Goal: Task Accomplishment & Management: Use online tool/utility

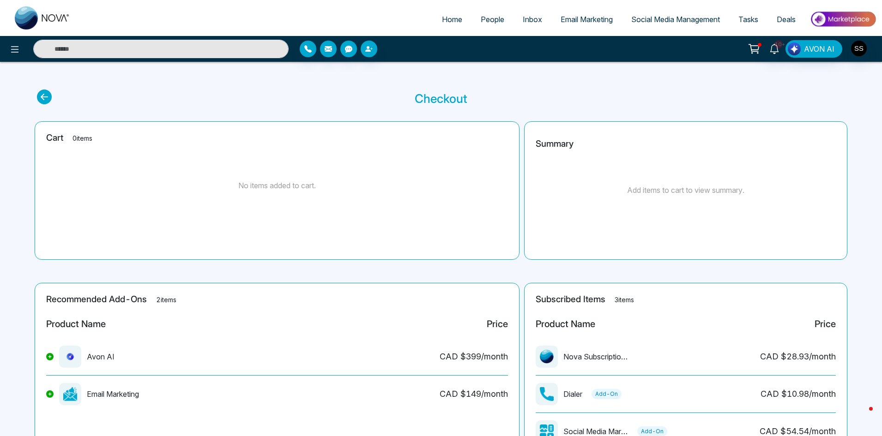
click at [656, 20] on span "Social Media Management" at bounding box center [675, 19] width 89 height 9
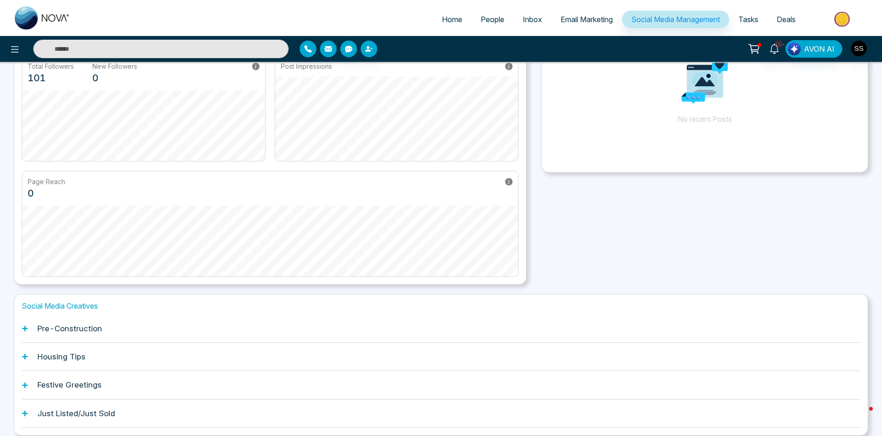
scroll to position [129, 0]
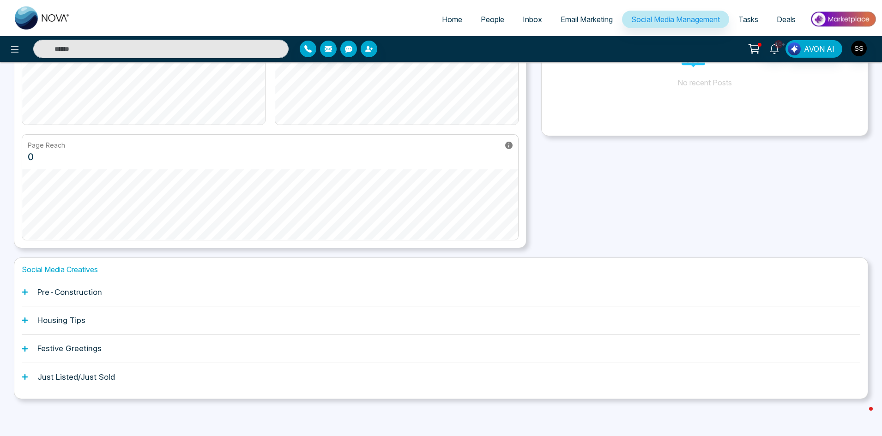
click at [63, 323] on h1 "Housing Tips" at bounding box center [61, 320] width 48 height 9
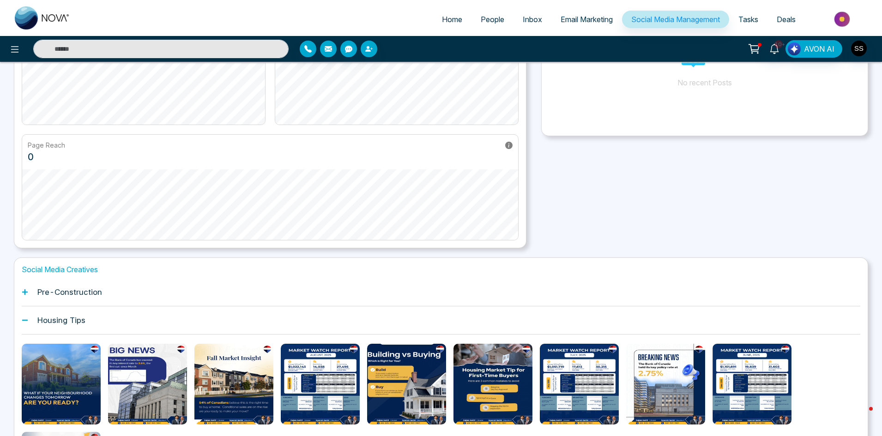
click at [63, 323] on h1 "Housing Tips" at bounding box center [61, 320] width 48 height 9
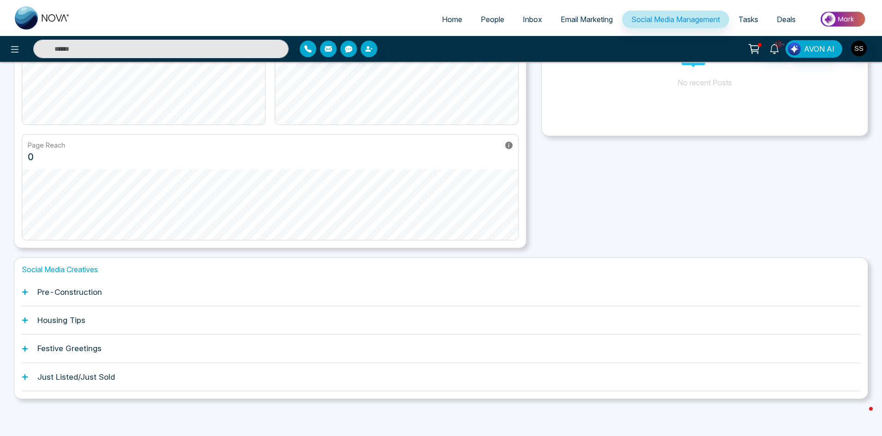
click at [60, 350] on h1 "Festive Greetings" at bounding box center [69, 348] width 64 height 9
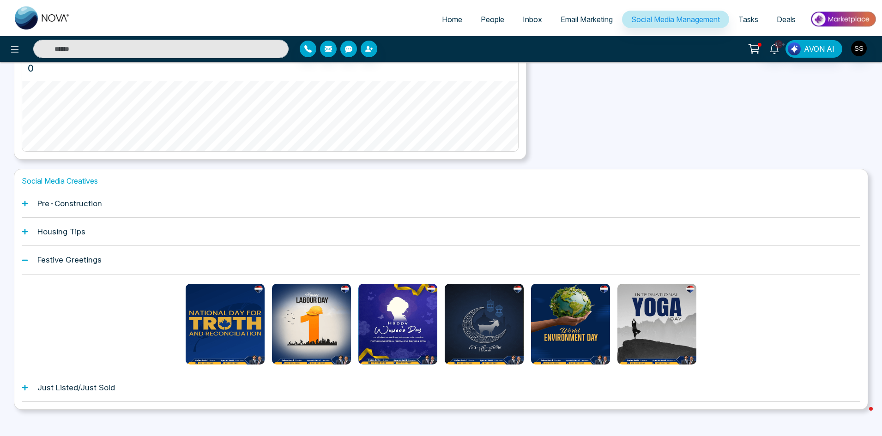
scroll to position [221, 0]
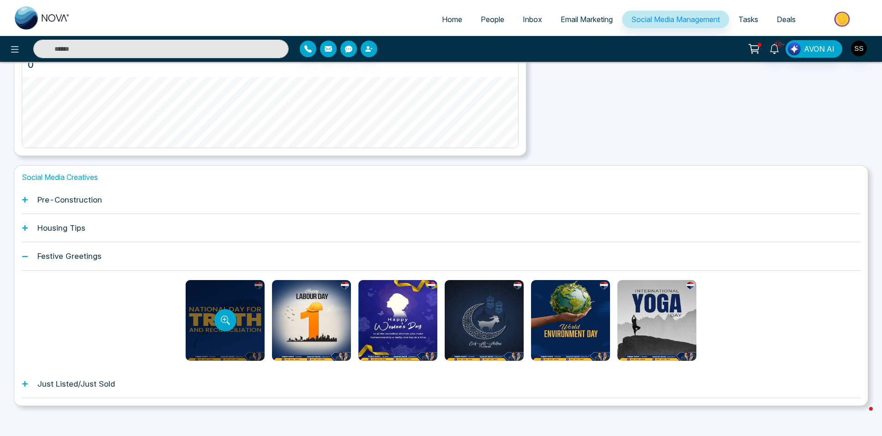
click at [211, 315] on div at bounding box center [225, 320] width 79 height 81
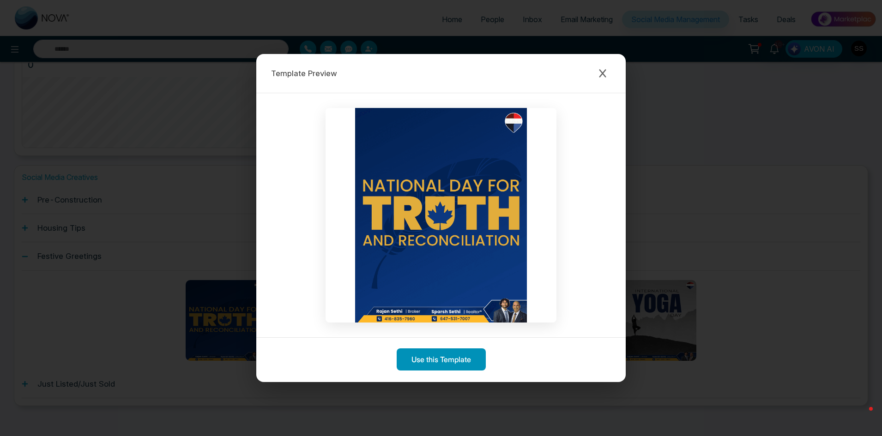
click at [431, 360] on button "Use this Template" at bounding box center [441, 360] width 89 height 22
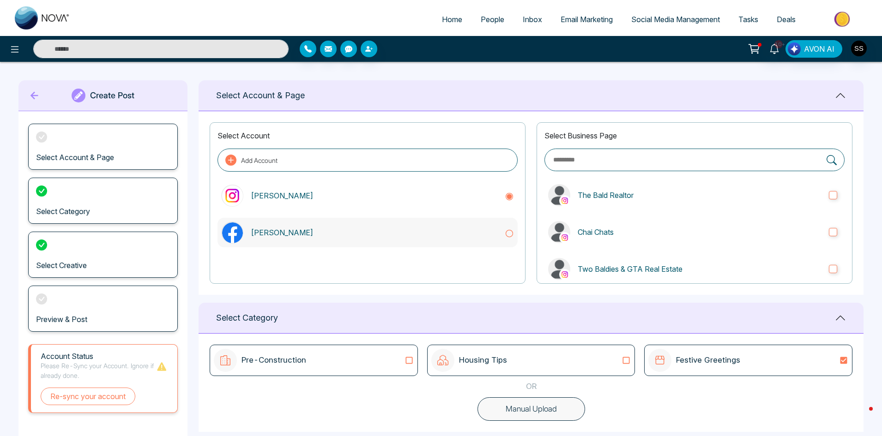
click at [509, 236] on icon at bounding box center [509, 233] width 9 height 9
click at [512, 196] on icon at bounding box center [509, 196] width 9 height 9
click at [512, 235] on icon at bounding box center [509, 233] width 9 height 9
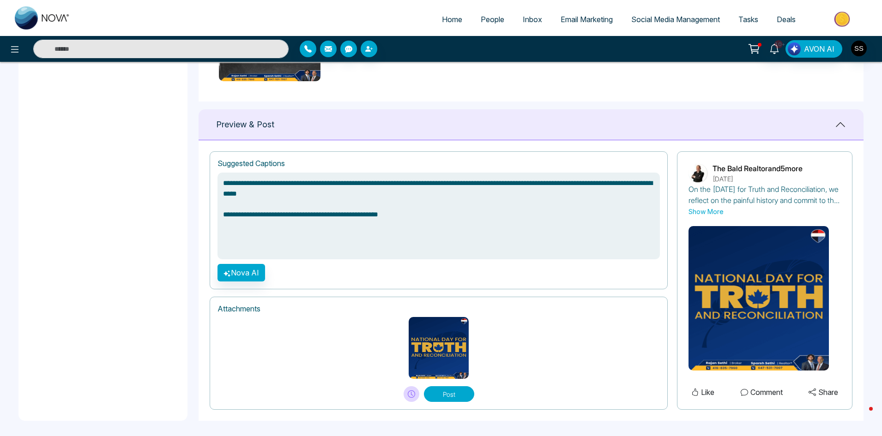
scroll to position [557, 0]
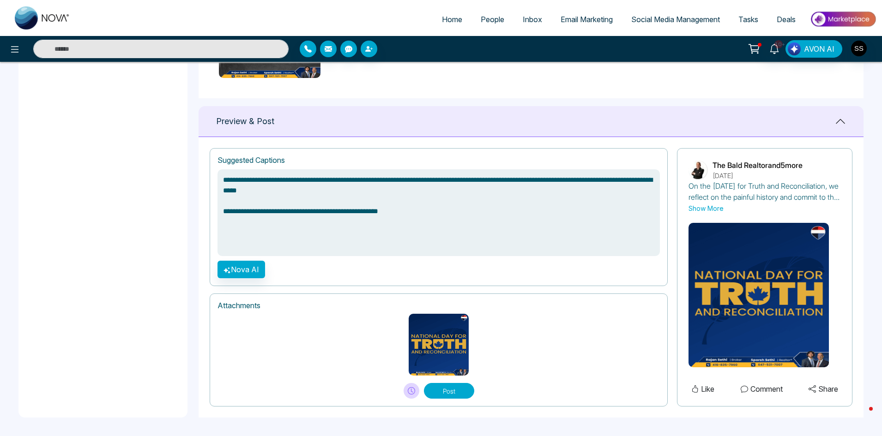
click at [450, 394] on button "Post" at bounding box center [449, 391] width 50 height 16
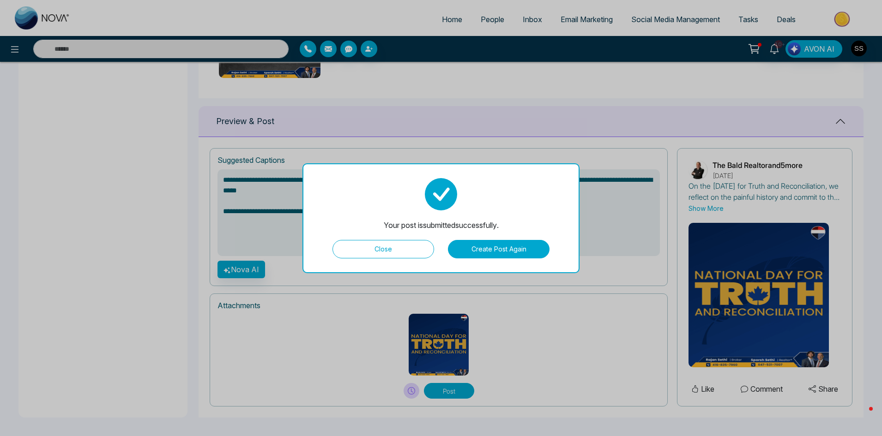
type textarea "**********"
click at [407, 256] on button "Close" at bounding box center [383, 249] width 102 height 18
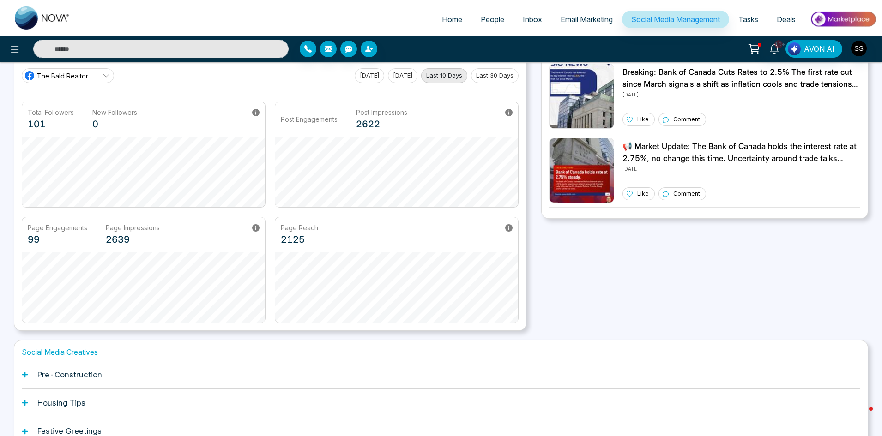
scroll to position [129, 0]
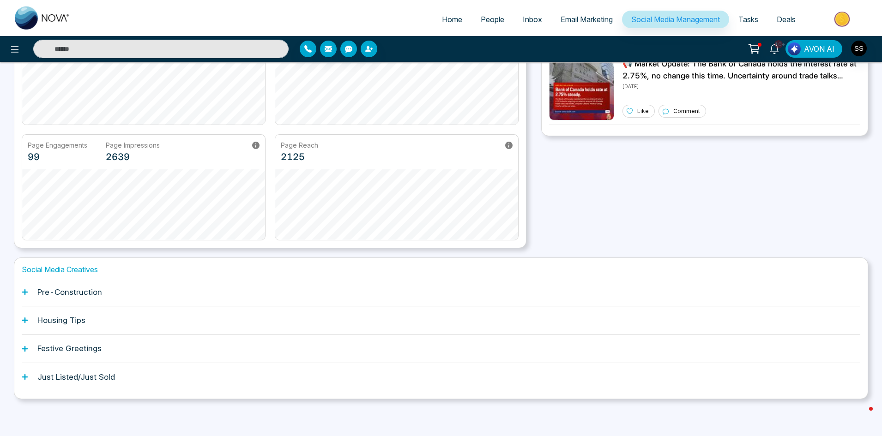
click at [78, 321] on h1 "Housing Tips" at bounding box center [61, 320] width 48 height 9
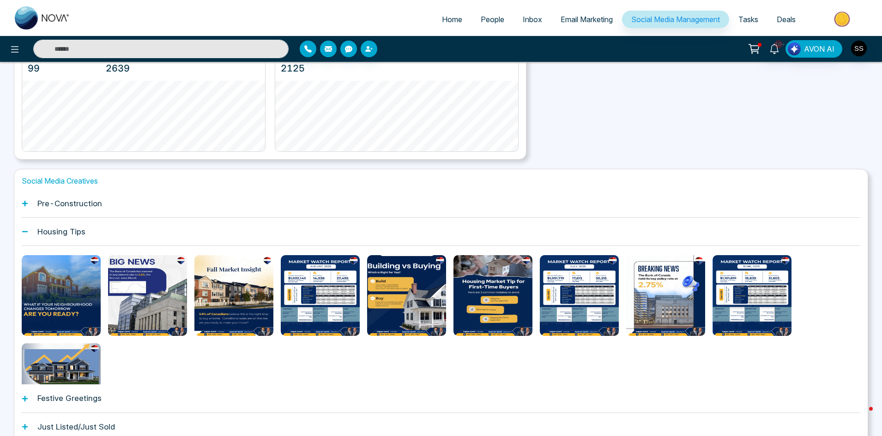
scroll to position [221, 0]
